Goal: Navigation & Orientation: Find specific page/section

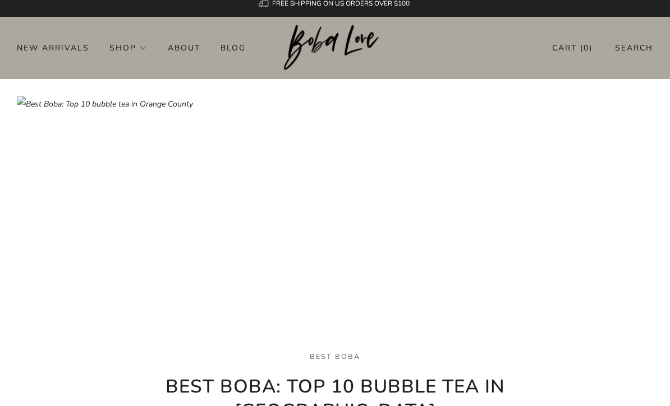
scroll to position [10, 0]
click at [582, 322] on img at bounding box center [335, 233] width 637 height 275
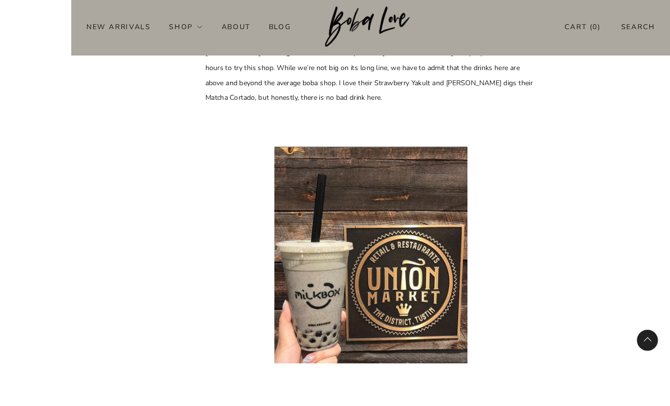
scroll to position [4207, 0]
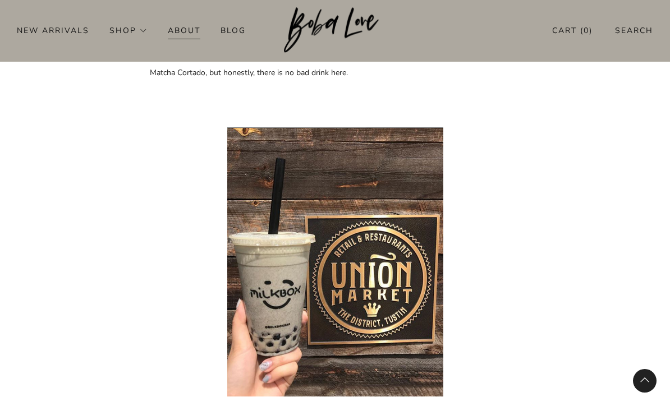
click at [185, 30] on link "About" at bounding box center [184, 30] width 33 height 18
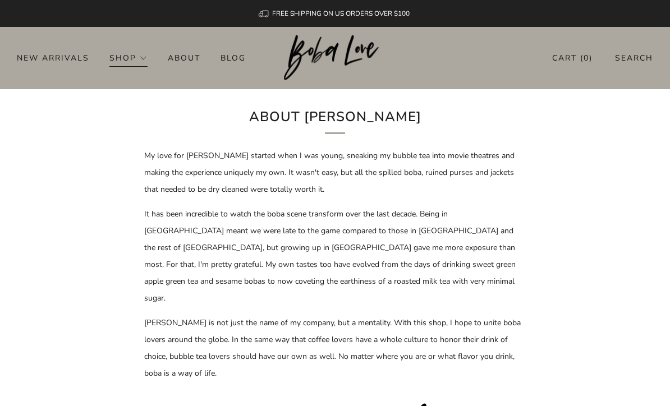
click at [202, 284] on p "It has been incredible to watch the boba scene transform over the last decade. …" at bounding box center [335, 256] width 382 height 101
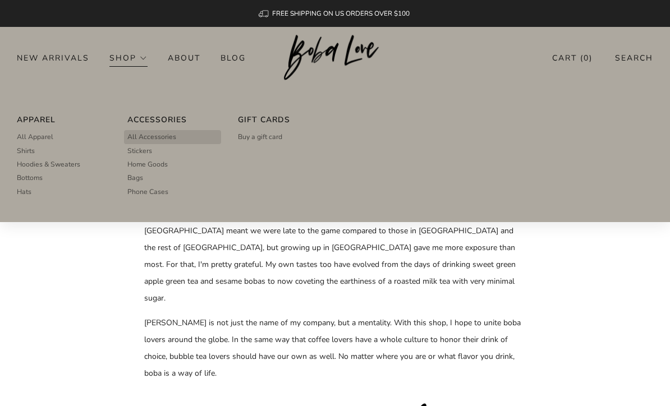
click at [153, 138] on span "All Accessories" at bounding box center [151, 137] width 49 height 10
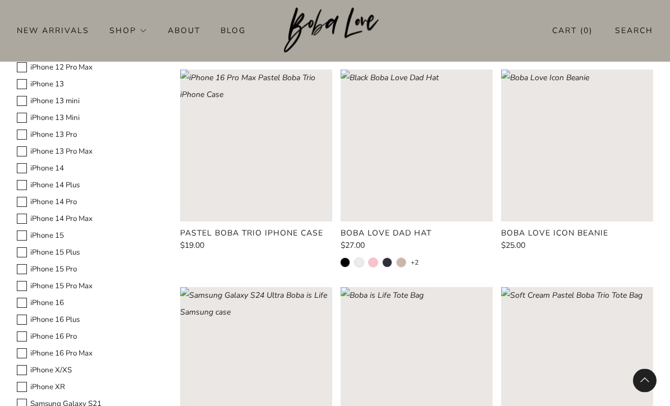
scroll to position [527, 0]
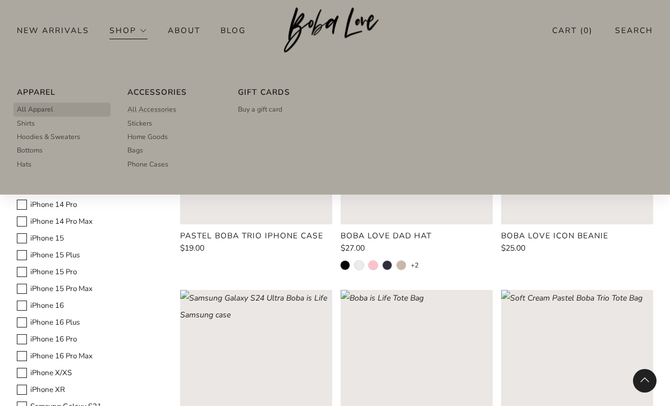
click at [53, 115] on link "All Apparel" at bounding box center [62, 109] width 90 height 13
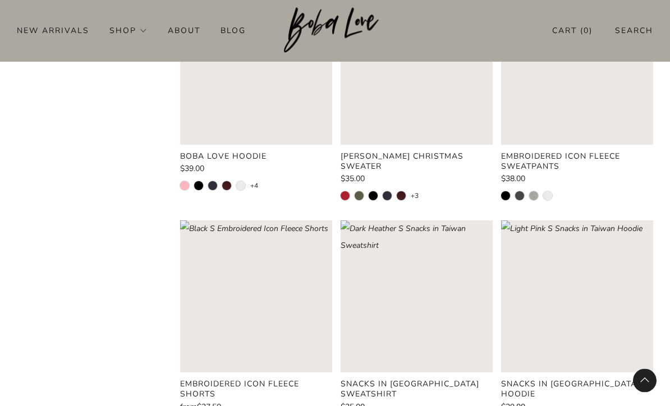
scroll to position [842, 0]
